Goal: Find specific page/section: Find specific page/section

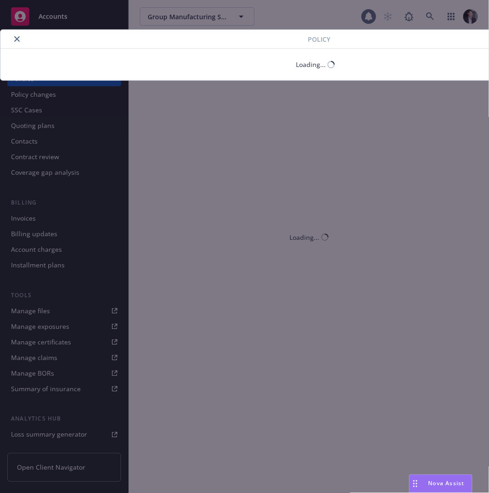
click at [44, 19] on div "Policy Loading..." at bounding box center [244, 246] width 489 height 493
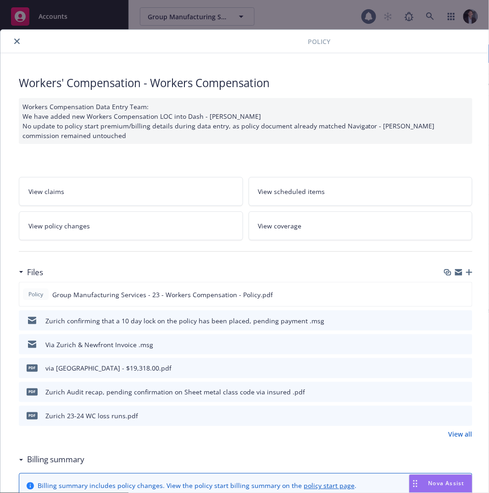
click at [44, 18] on div "Policy Workers' Compensation - Workers Compensation Workers Compensation Data E…" at bounding box center [244, 246] width 489 height 493
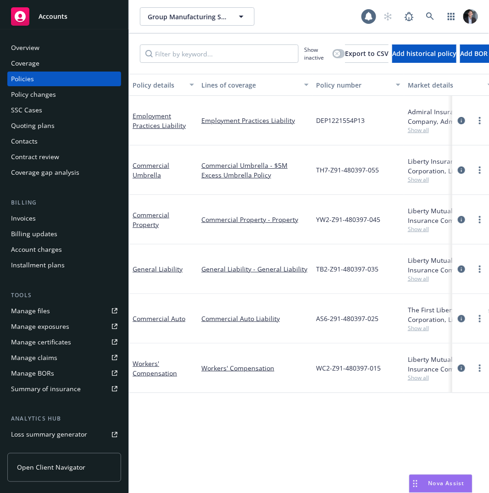
click at [44, 18] on span "Accounts" at bounding box center [53, 16] width 29 height 7
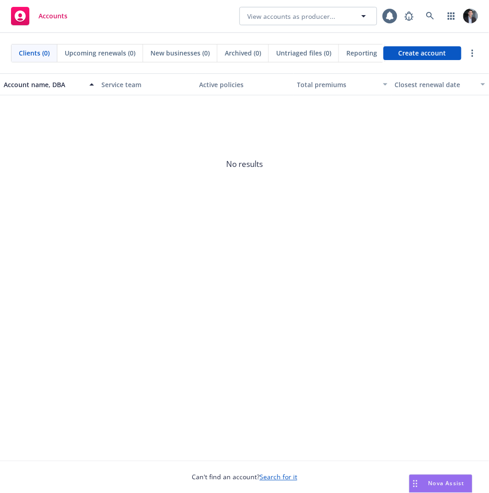
click at [464, 20] on div at bounding box center [439, 16] width 78 height 18
click at [467, 19] on img at bounding box center [470, 16] width 15 height 15
click at [471, 18] on img at bounding box center [470, 16] width 15 height 15
click at [455, 19] on icon "button" at bounding box center [451, 15] width 7 height 7
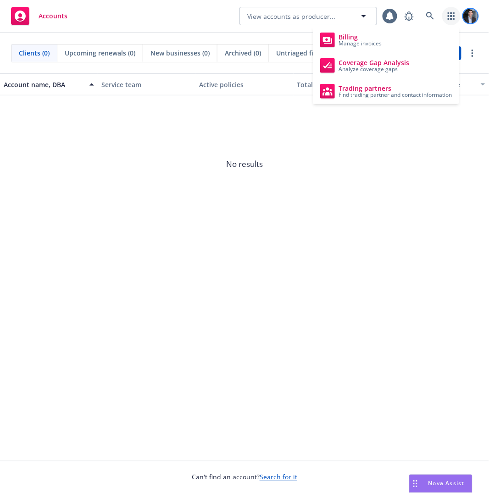
click at [473, 19] on img at bounding box center [470, 16] width 15 height 15
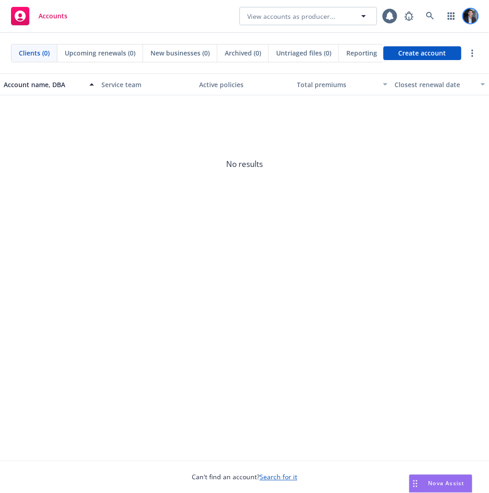
click at [473, 19] on img at bounding box center [470, 16] width 15 height 15
click at [427, 12] on link at bounding box center [430, 16] width 18 height 18
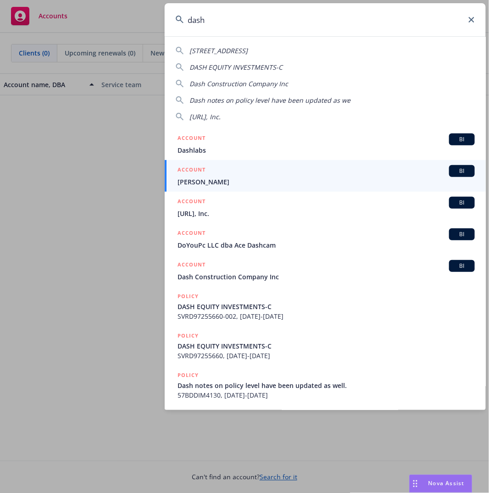
click at [225, 17] on input "dash" at bounding box center [325, 19] width 321 height 33
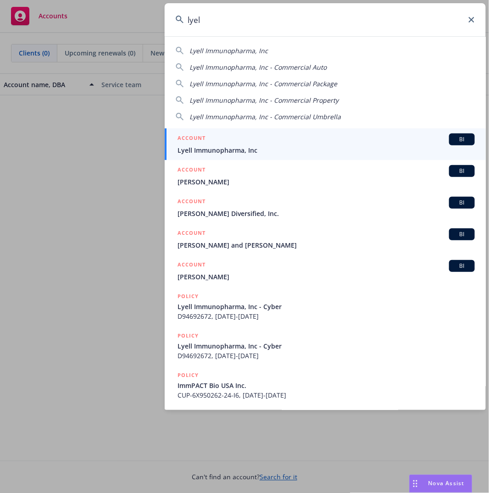
type input "lyel"
click at [236, 152] on span "Lyell Immunopharma, Inc" at bounding box center [326, 150] width 297 height 10
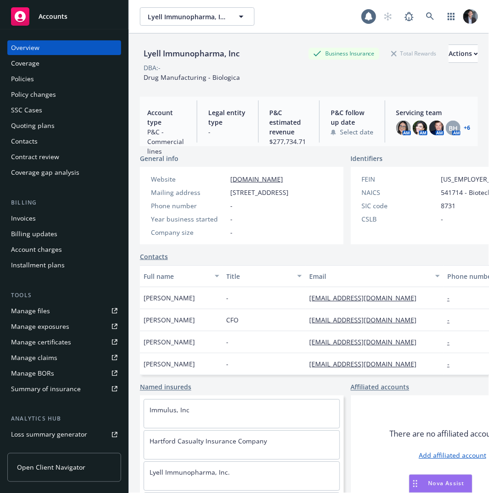
drag, startPoint x: 464, startPoint y: 17, endPoint x: 452, endPoint y: 18, distance: 12.1
click at [464, 17] on img at bounding box center [470, 16] width 15 height 15
click at [404, 21] on icon at bounding box center [409, 16] width 11 height 11
click at [426, 17] on icon at bounding box center [430, 16] width 8 height 8
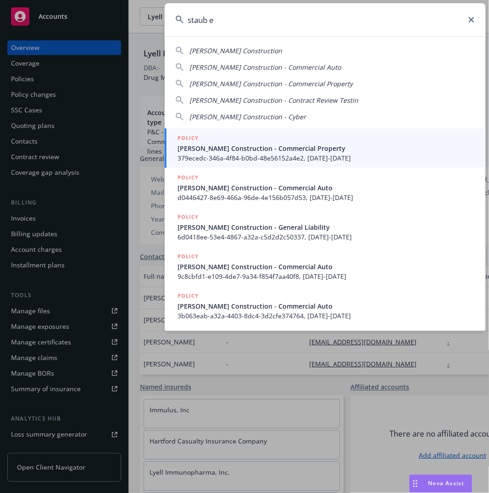
type input "staub e"
click at [263, 157] on span "379ecedc-346a-4f84-b0bd-48e56152a4e2, [DATE]-[DATE]" at bounding box center [326, 158] width 297 height 10
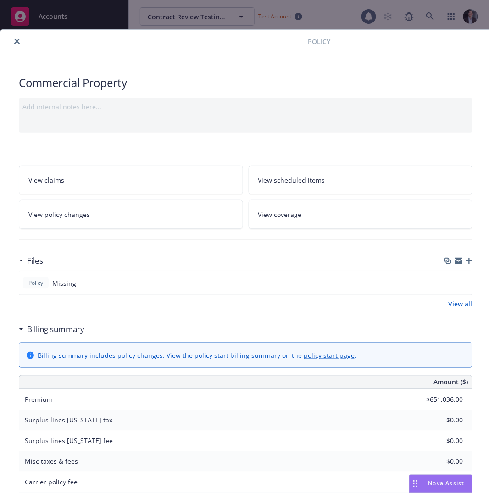
click at [22, 41] on button "close" at bounding box center [16, 41] width 11 height 11
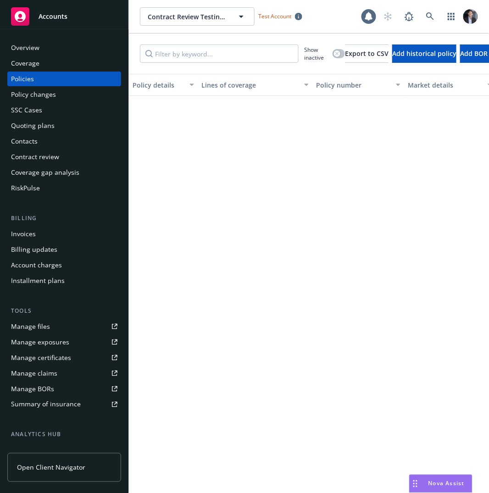
click at [22, 41] on div "Overview" at bounding box center [25, 47] width 28 height 15
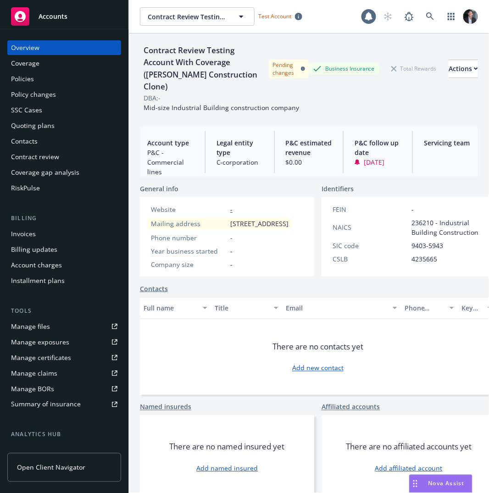
click at [41, 29] on div "Overview Coverage Policies Policy changes SSC Cases Quoting plans Contacts Cont…" at bounding box center [64, 261] width 128 height 464
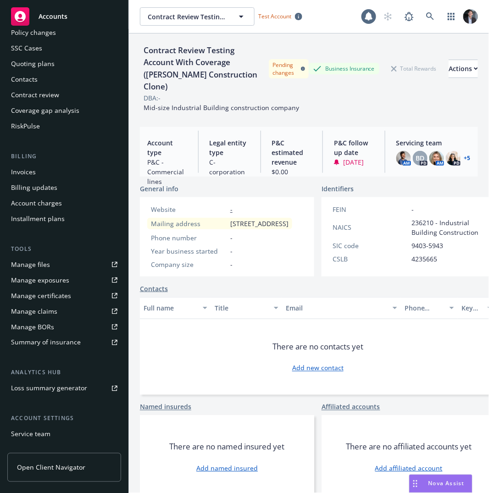
scroll to position [120, 0]
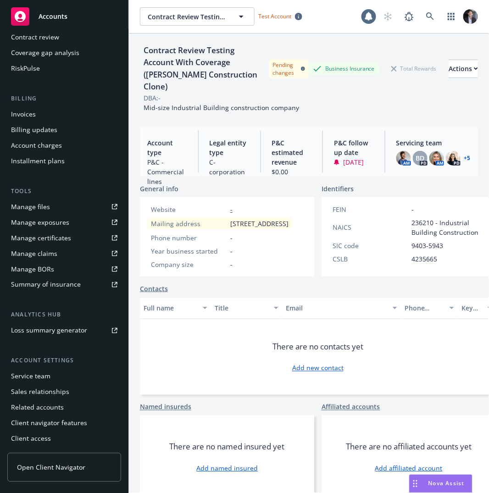
click at [80, 480] on link "Open Client Navigator" at bounding box center [64, 467] width 114 height 29
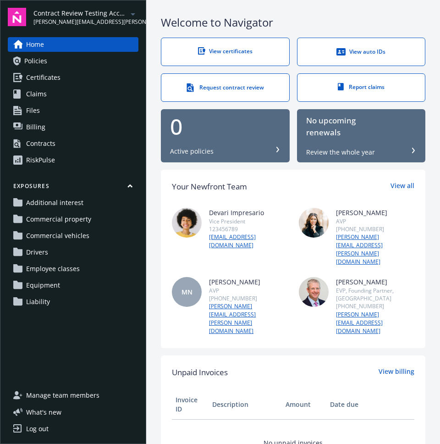
click at [70, 60] on link "Policies" at bounding box center [73, 61] width 131 height 15
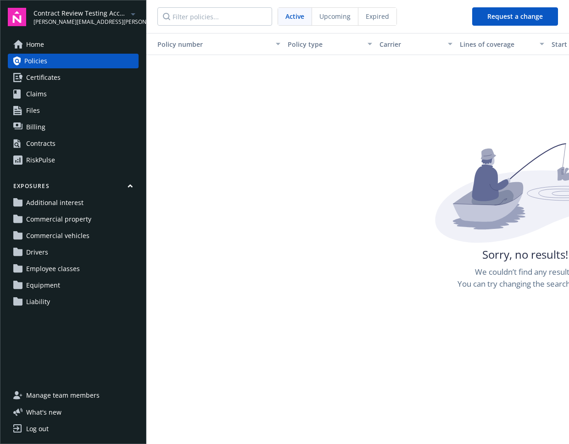
click at [65, 90] on link "Claims" at bounding box center [73, 94] width 131 height 15
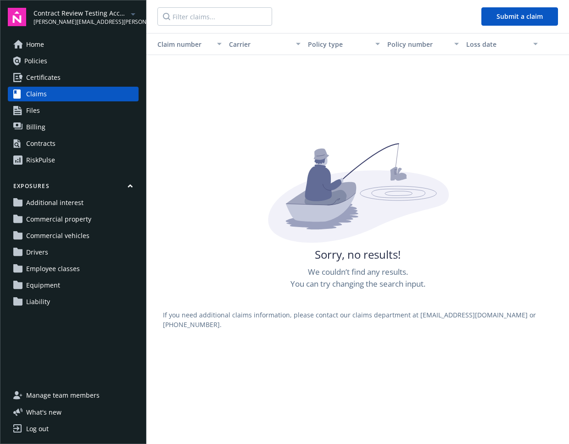
click at [66, 76] on link "Certificates" at bounding box center [73, 77] width 131 height 15
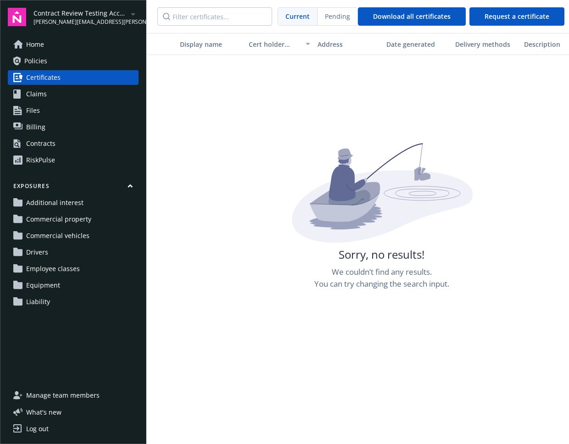
click at [76, 20] on span "patrick.miller@newfront.com" at bounding box center [80, 22] width 94 height 8
click at [36, 107] on span "Files" at bounding box center [33, 110] width 14 height 15
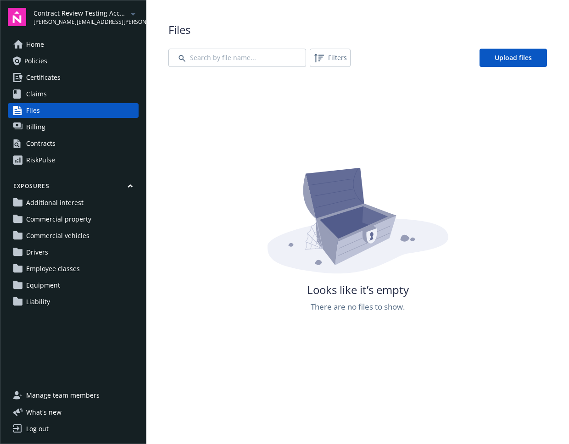
click at [38, 52] on div "Home Policies Certificates Claims Files Billing Contracts RiskPulse" at bounding box center [73, 102] width 131 height 130
click at [39, 49] on span "Home" at bounding box center [35, 44] width 18 height 15
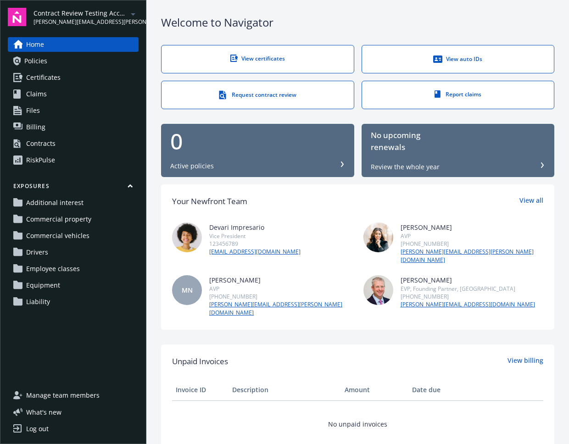
click at [55, 148] on div "Contracts" at bounding box center [40, 143] width 29 height 15
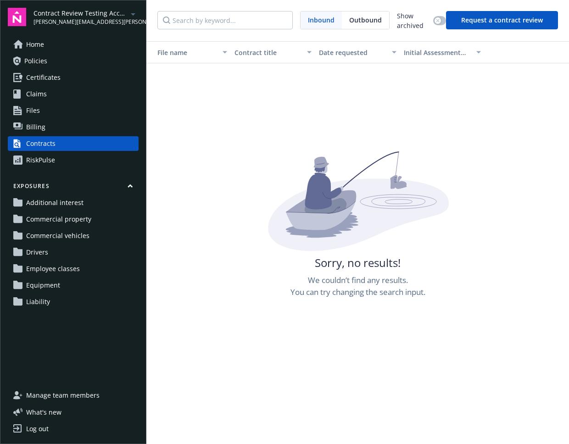
click at [440, 23] on button "Request a contract review" at bounding box center [502, 20] width 112 height 18
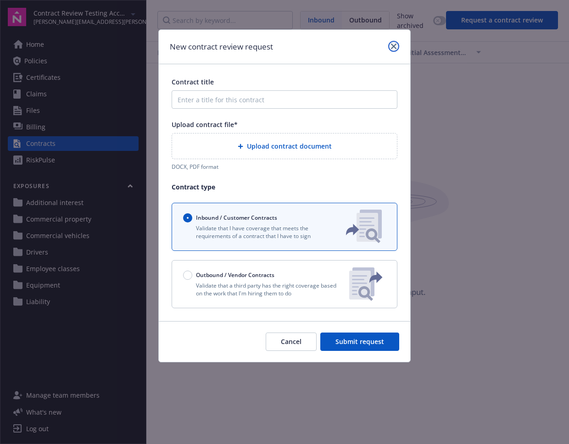
click at [394, 48] on icon "close" at bounding box center [394, 47] width 6 height 6
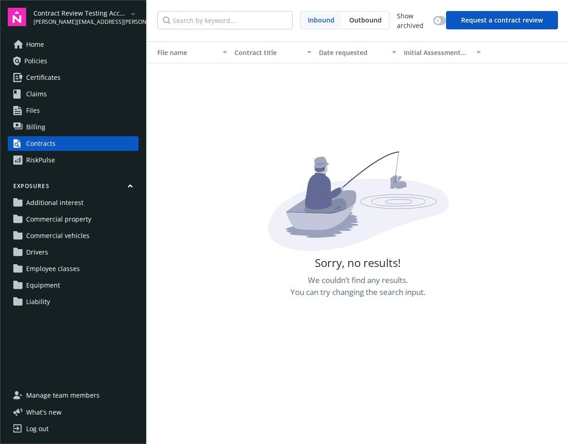
click at [83, 158] on link "RiskPulse" at bounding box center [73, 160] width 131 height 15
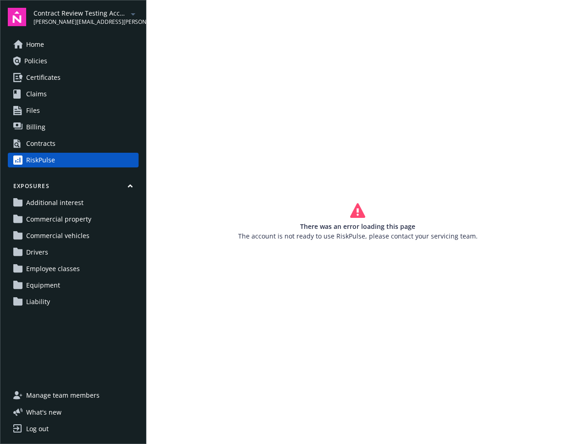
click at [77, 132] on link "Billing" at bounding box center [73, 127] width 131 height 15
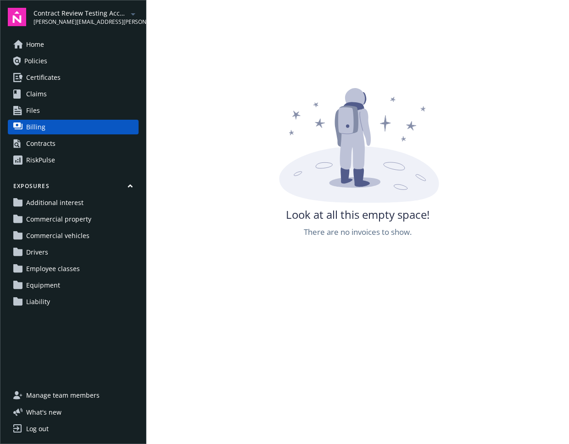
click at [49, 110] on link "Files" at bounding box center [73, 110] width 131 height 15
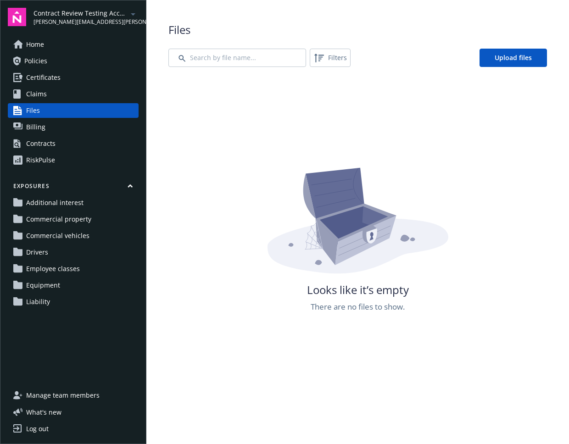
click at [58, 94] on link "Claims" at bounding box center [73, 94] width 131 height 15
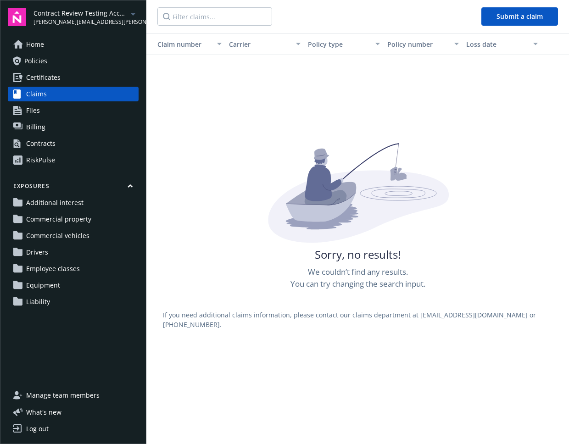
click at [440, 26] on nav "Submit a claim" at bounding box center [357, 16] width 423 height 33
click at [440, 15] on button "Submit a claim" at bounding box center [519, 16] width 77 height 18
click at [55, 60] on link "Policies" at bounding box center [73, 61] width 131 height 15
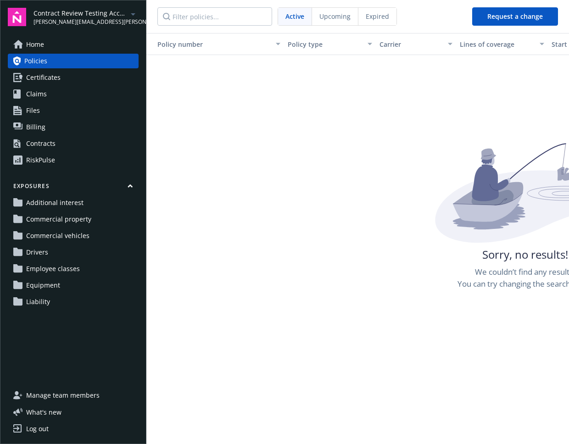
click at [76, 52] on div "Home Policies Certificates Claims Files Billing Contracts RiskPulse" at bounding box center [73, 102] width 131 height 130
click at [72, 50] on link "Home" at bounding box center [73, 44] width 131 height 15
